Goal: Information Seeking & Learning: Understand process/instructions

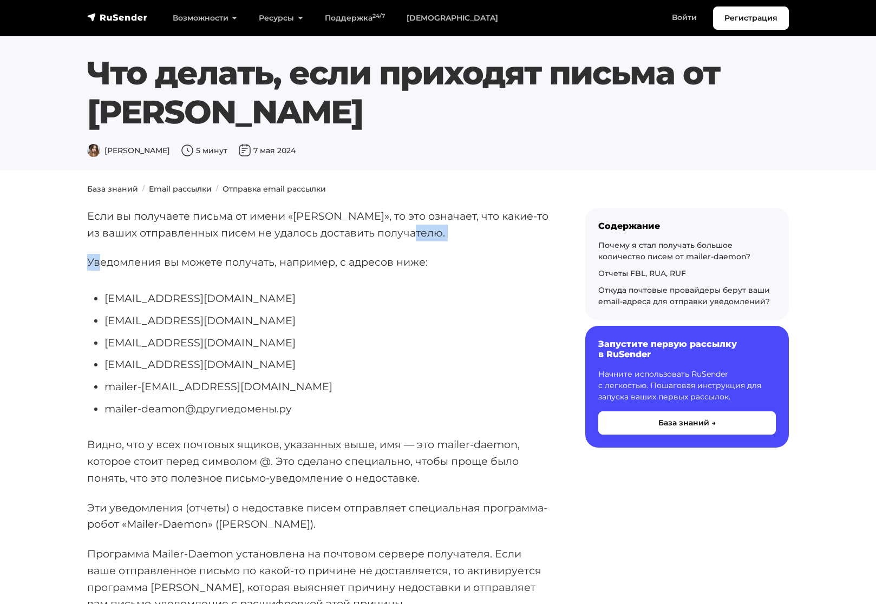
drag, startPoint x: 121, startPoint y: 259, endPoint x: 413, endPoint y: 241, distance: 292.3
click at [412, 241] on p "Если вы получаете письма от имени «[PERSON_NAME]», то это означает, что какие-т…" at bounding box center [318, 224] width 463 height 33
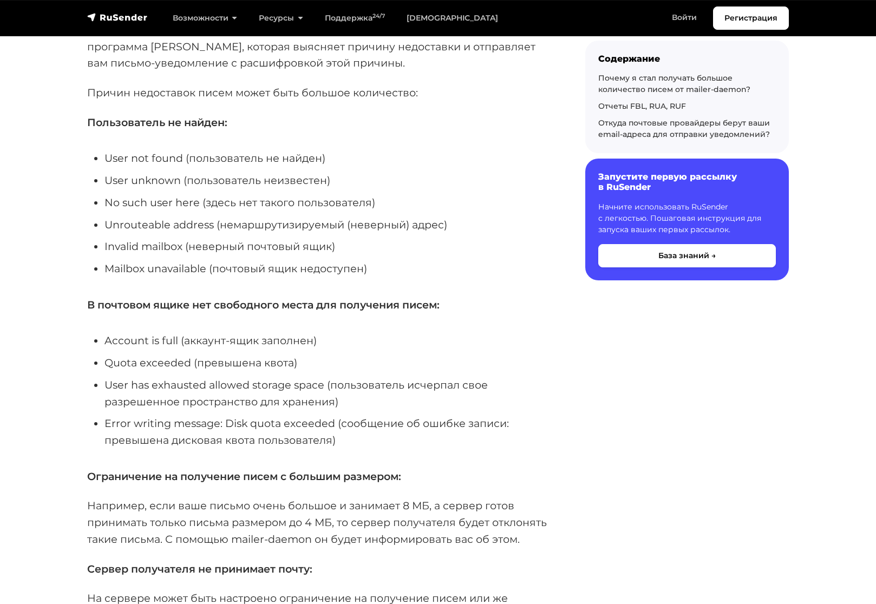
scroll to position [541, 0]
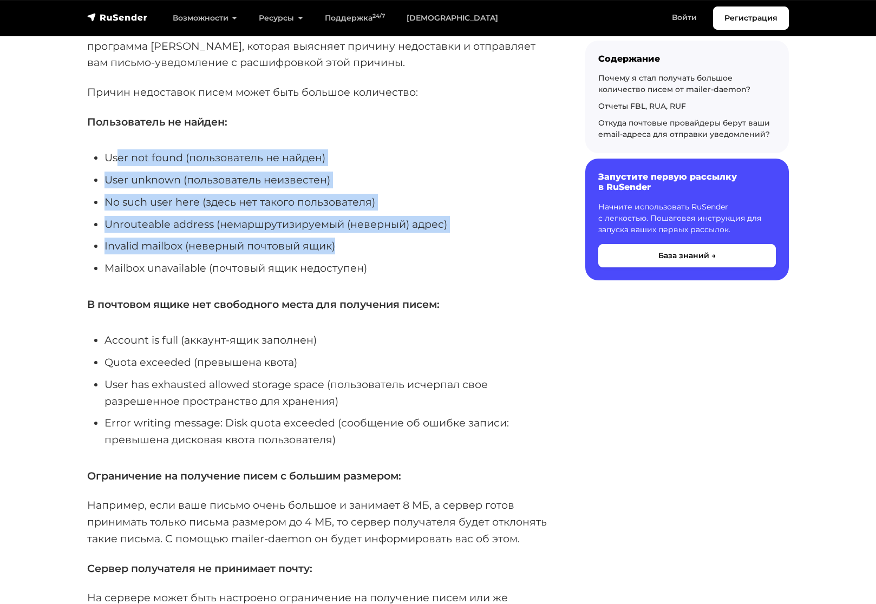
drag, startPoint x: 119, startPoint y: 147, endPoint x: 416, endPoint y: 240, distance: 311.8
click at [425, 243] on li "Invalid mailbox (неверный почтовый ящик)" at bounding box center [327, 246] width 446 height 17
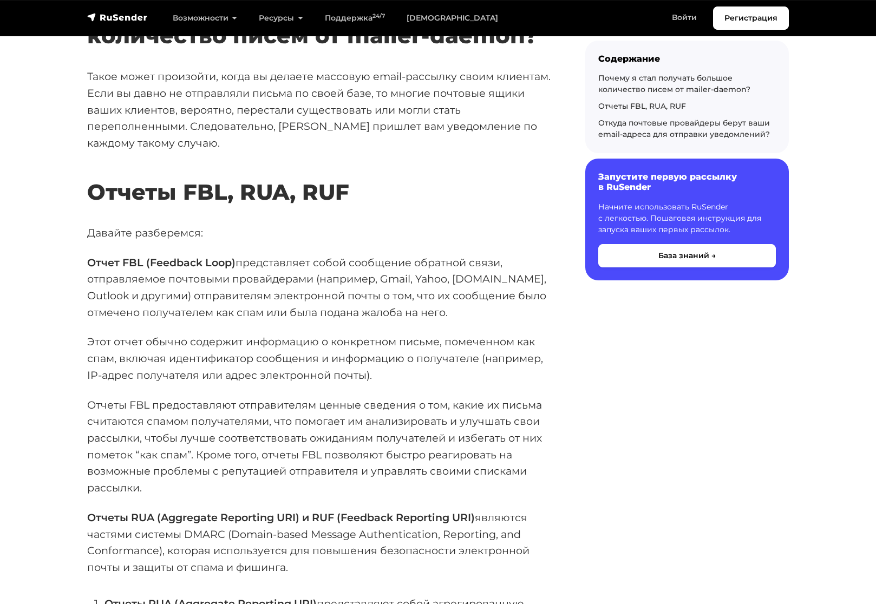
scroll to position [1028, 0]
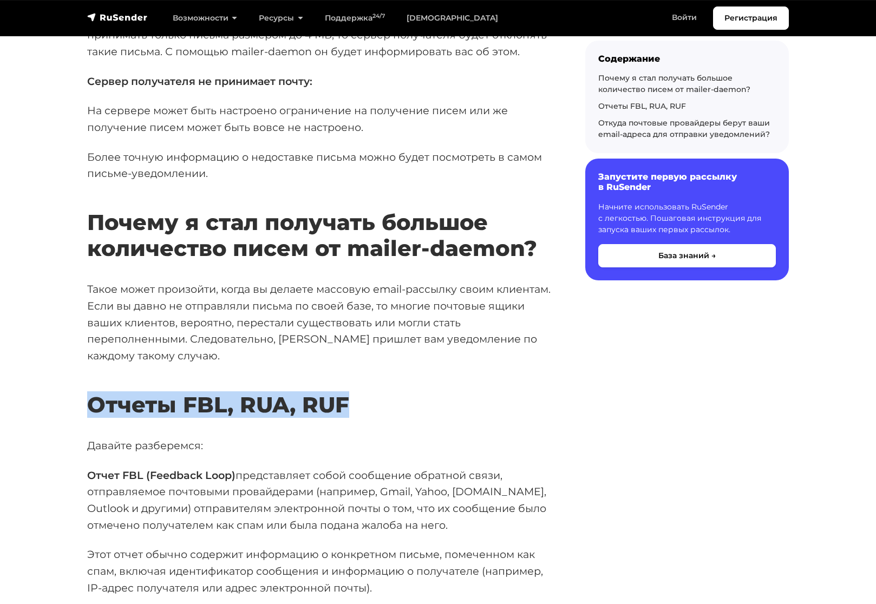
drag, startPoint x: 84, startPoint y: 409, endPoint x: 351, endPoint y: 394, distance: 266.7
click at [352, 394] on div "Если вы получаете письма от имени «[PERSON_NAME]», то это означает, что какие-т…" at bounding box center [319, 556] width 476 height 2752
click at [381, 389] on h2 "Отчеты FBL, RUA, RUF" at bounding box center [318, 389] width 463 height 58
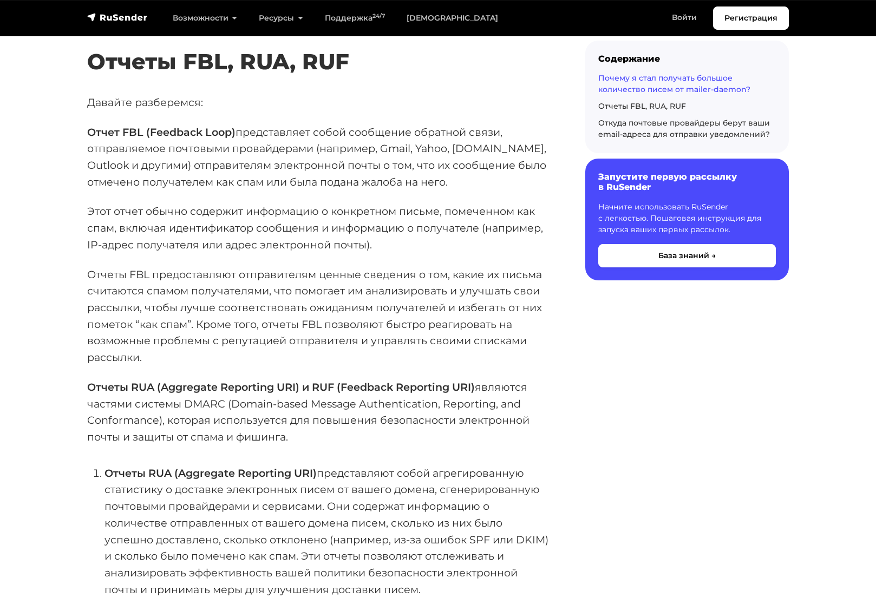
scroll to position [1245, 0]
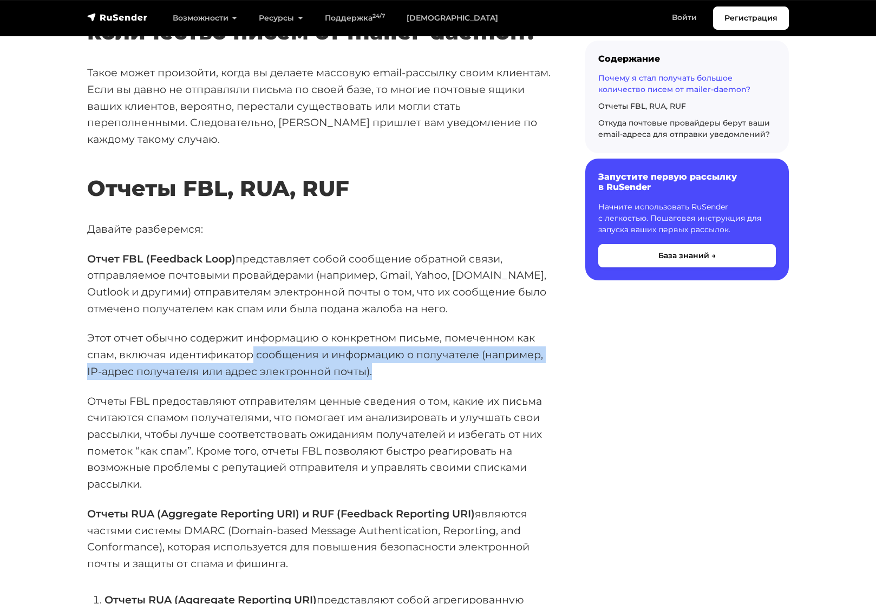
drag, startPoint x: 339, startPoint y: 367, endPoint x: 495, endPoint y: 379, distance: 155.7
click at [504, 377] on p "Этот отчет обычно содержит информацию о конкретном письме, помеченном как спам,…" at bounding box center [318, 355] width 463 height 50
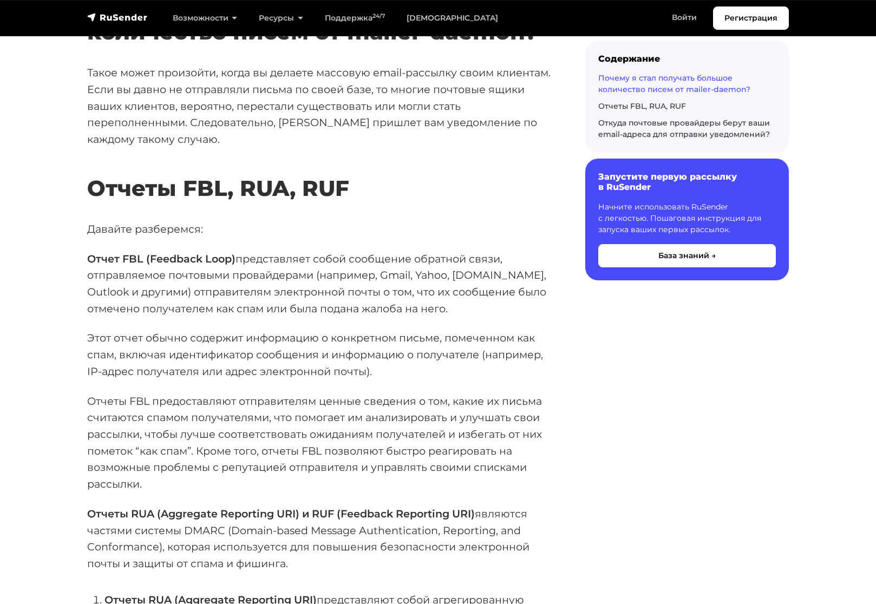
click at [478, 387] on div "Если вы получаете письма от имени «[PERSON_NAME]», то это означает, что какие-т…" at bounding box center [318, 332] width 463 height 2739
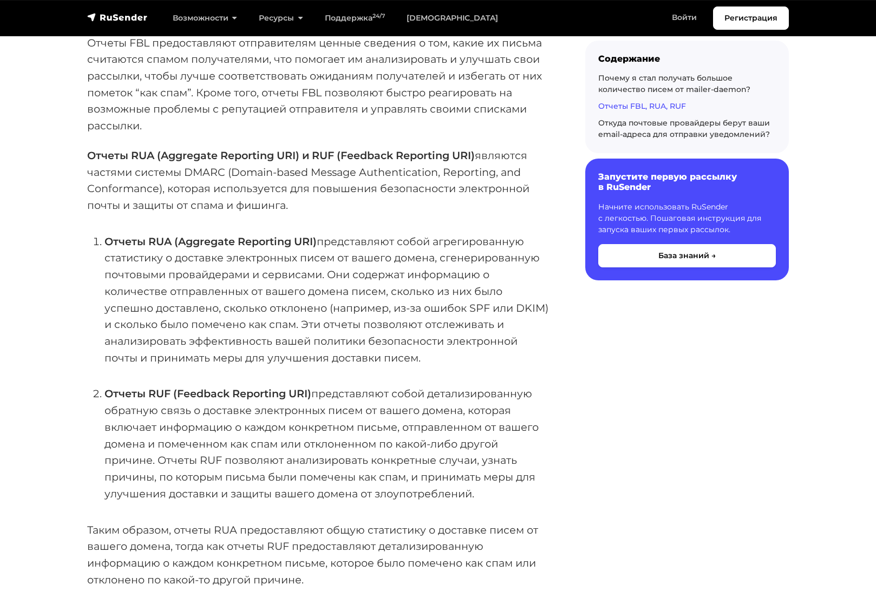
scroll to position [1678, 0]
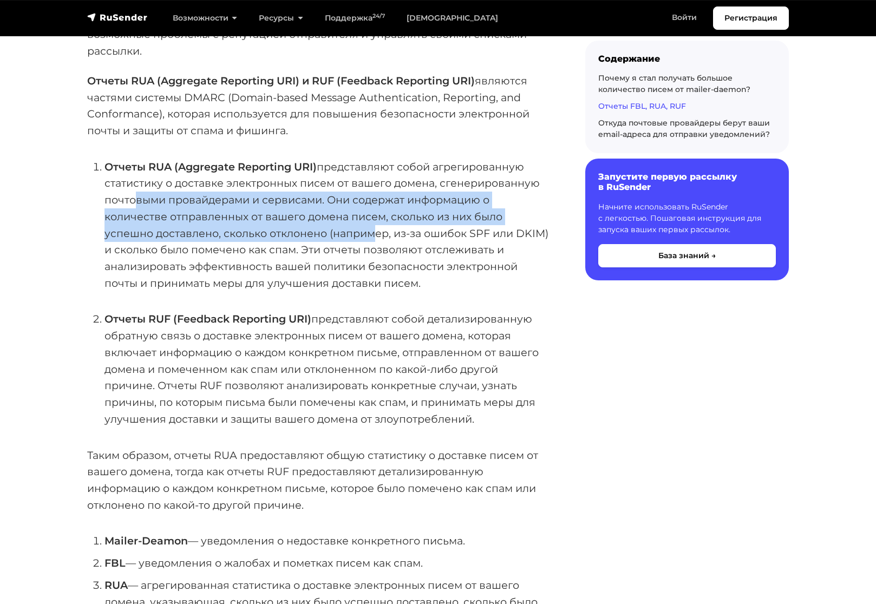
drag, startPoint x: 142, startPoint y: 194, endPoint x: 374, endPoint y: 237, distance: 235.6
click at [373, 236] on li "Отчеты RUA (Aggregate Reporting URI) представляют собой агрегированную статисти…" at bounding box center [327, 225] width 446 height 133
click at [377, 238] on li "Отчеты RUA (Aggregate Reporting URI) представляют собой агрегированную статисти…" at bounding box center [327, 225] width 446 height 133
click at [412, 202] on li "Отчеты RUA (Aggregate Reporting URI) представляют собой агрегированную статисти…" at bounding box center [327, 225] width 446 height 133
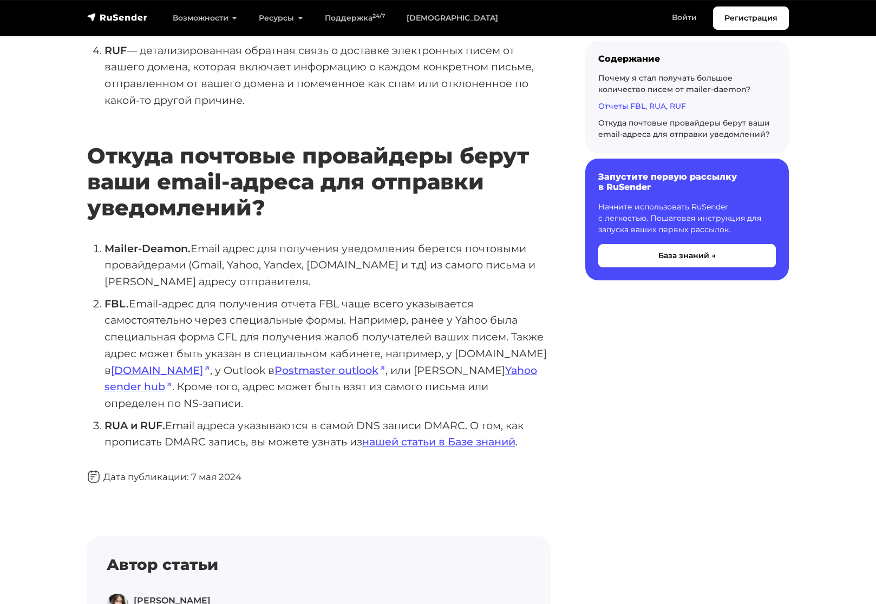
scroll to position [2327, 0]
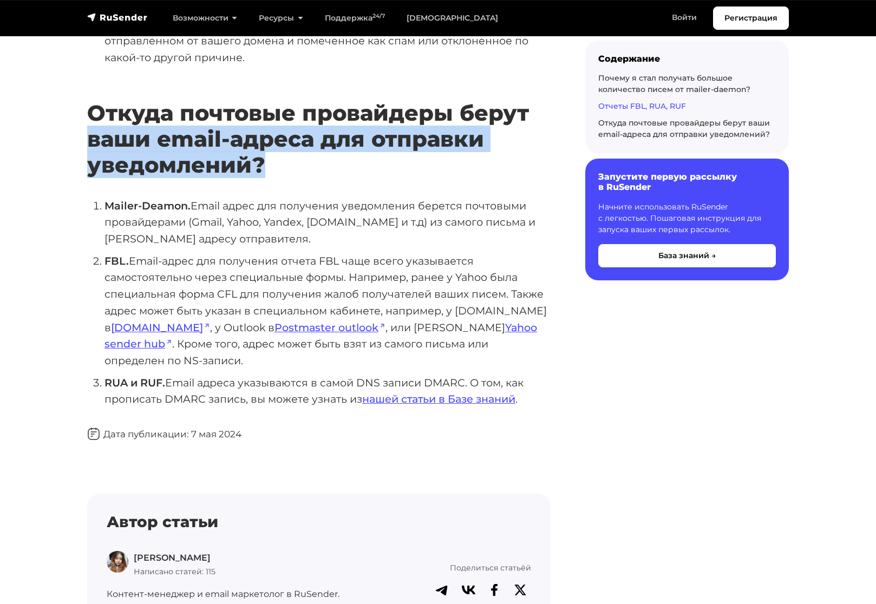
drag, startPoint x: 92, startPoint y: 134, endPoint x: 378, endPoint y: 164, distance: 287.8
click at [431, 174] on h2 "Откуда почтовые провайдеры берут ваши email-адреса для отправки уведомлений?" at bounding box center [318, 123] width 463 height 110
click at [372, 163] on h2 "Откуда почтовые провайдеры берут ваши email-адреса для отправки уведомлений?" at bounding box center [318, 123] width 463 height 110
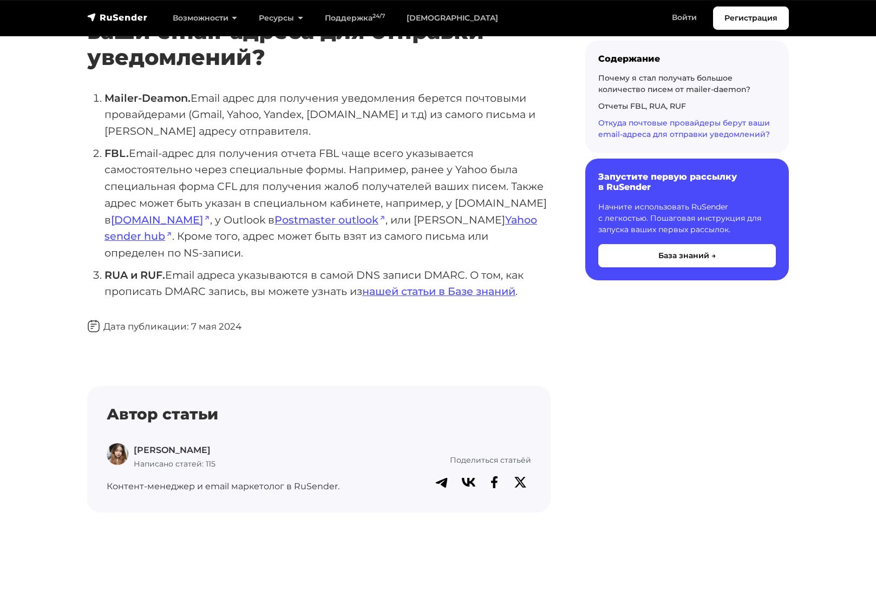
scroll to position [2435, 0]
click at [173, 216] on link "[DOMAIN_NAME]" at bounding box center [160, 219] width 99 height 13
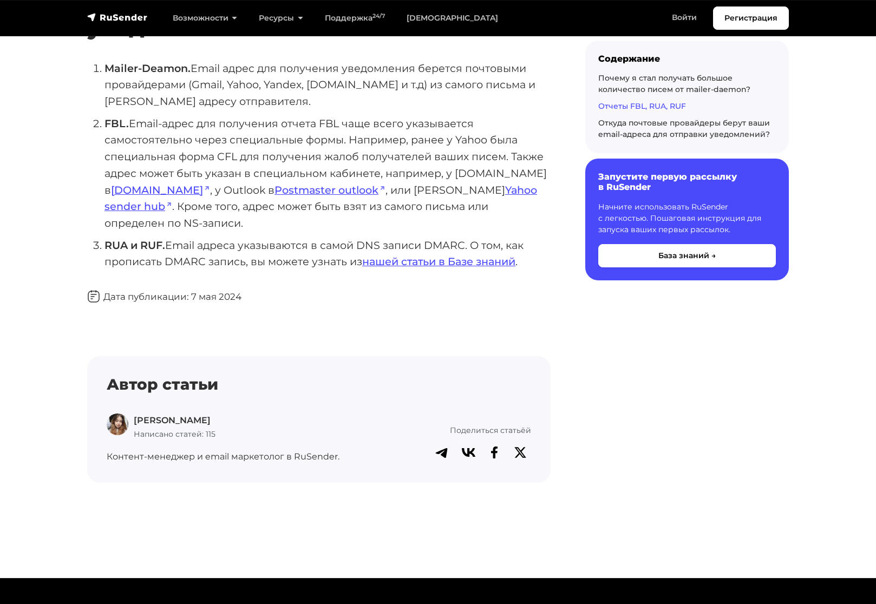
scroll to position [2253, 0]
